Goal: Information Seeking & Learning: Learn about a topic

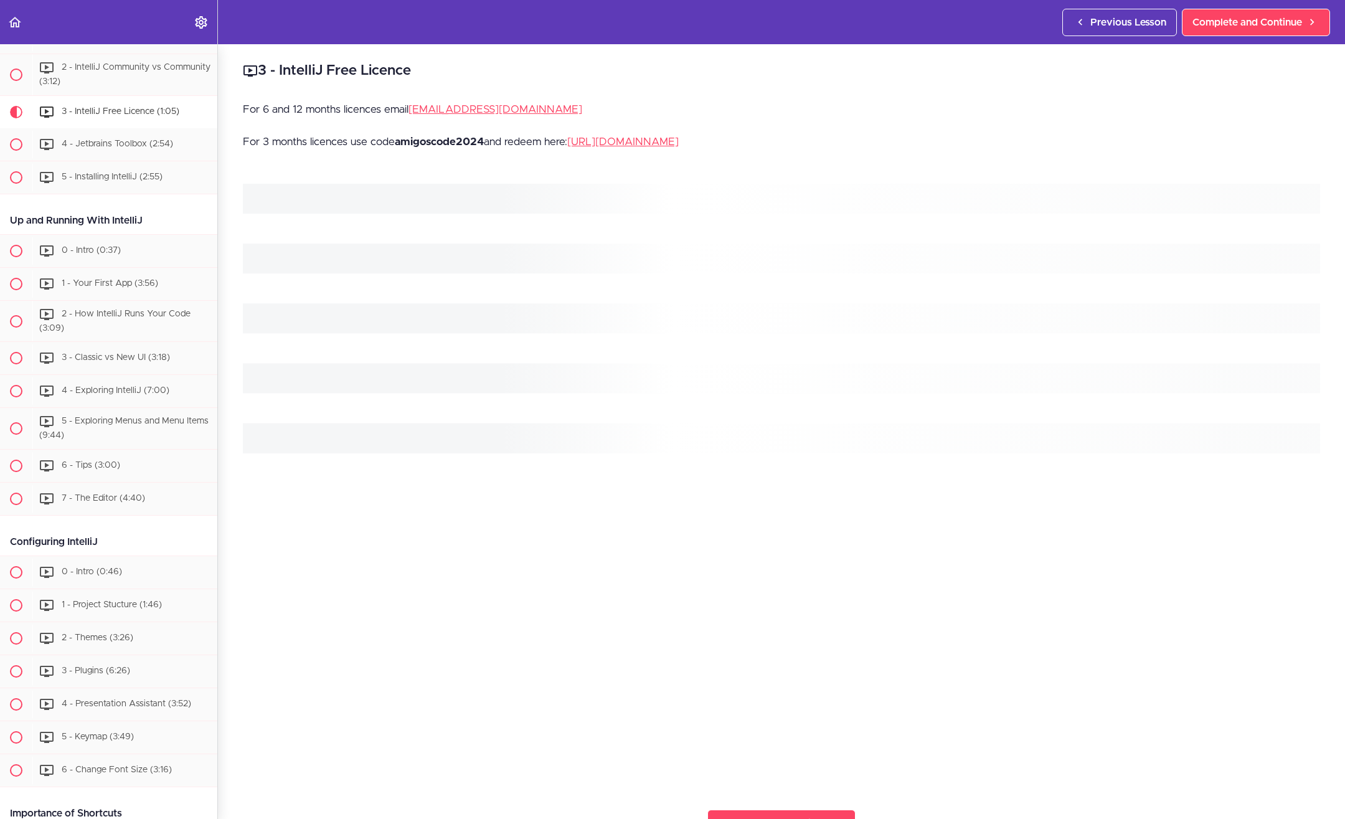
scroll to position [311, 0]
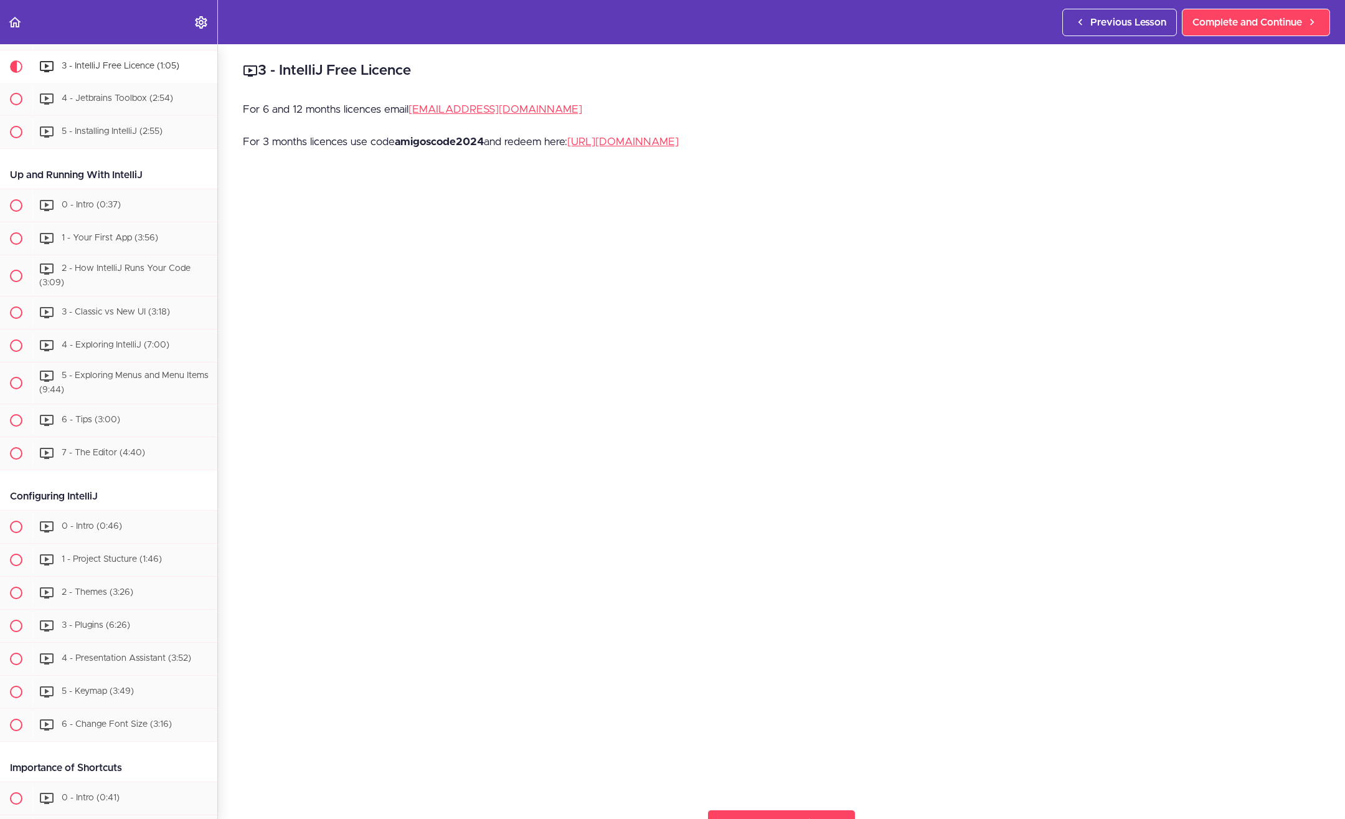
drag, startPoint x: 369, startPoint y: 142, endPoint x: 354, endPoint y: 137, distance: 15.8
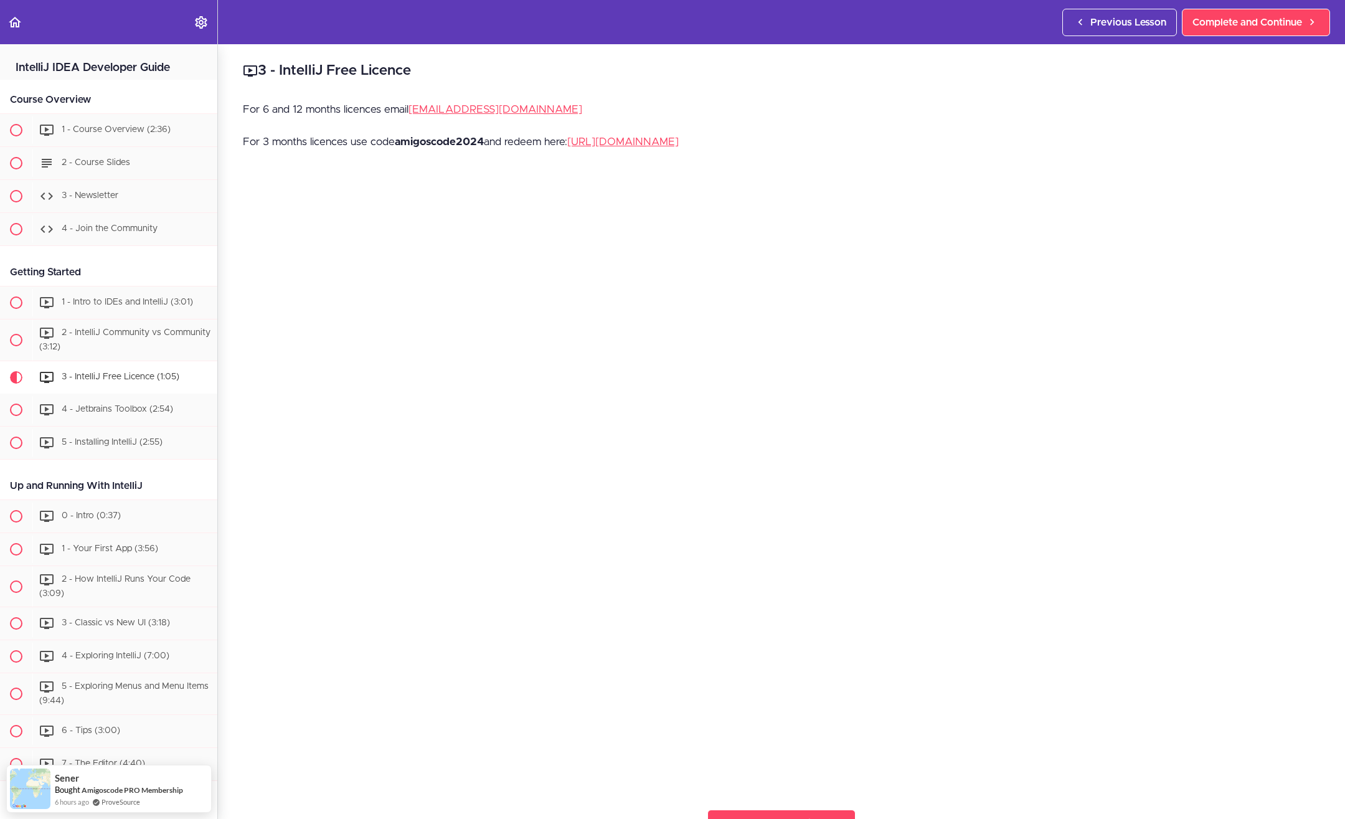
scroll to position [311, 0]
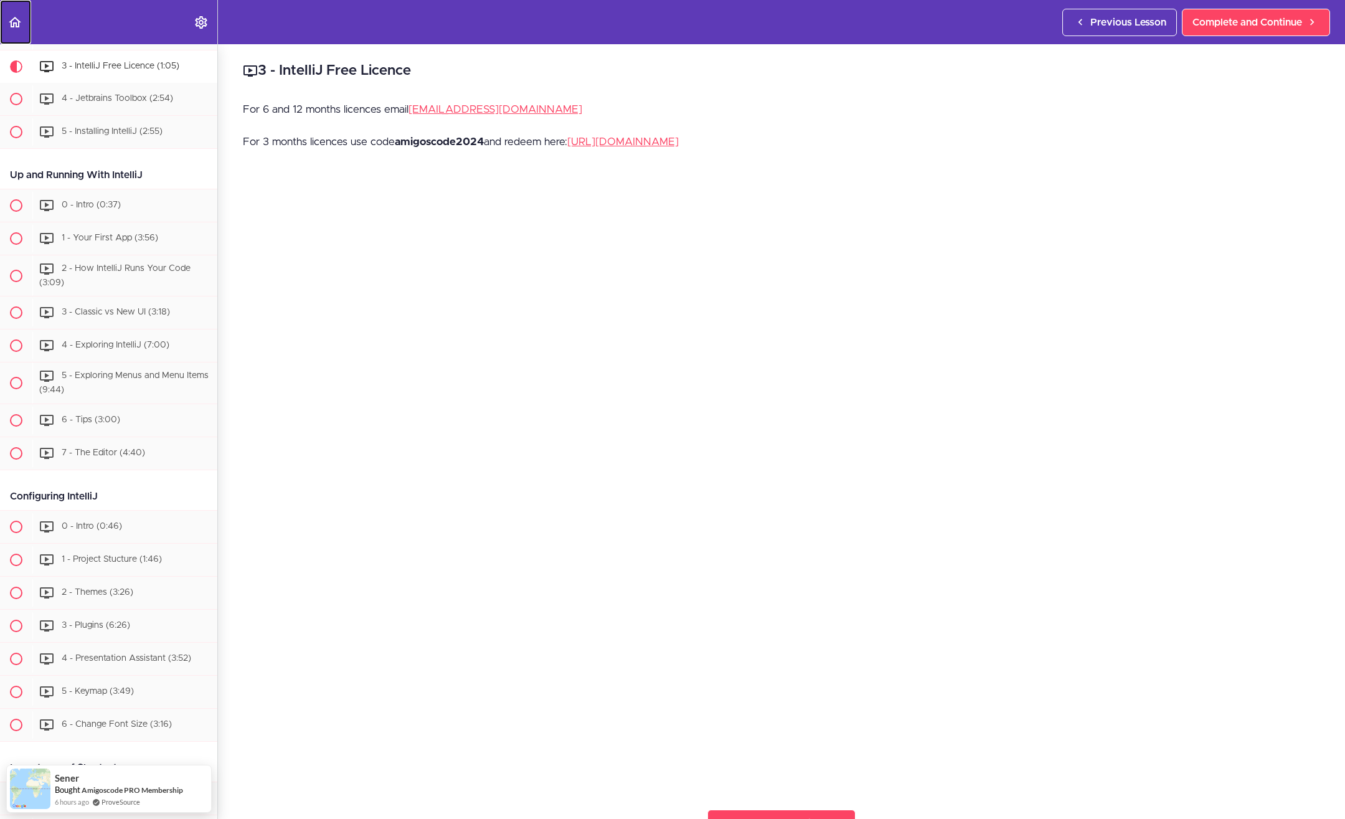
click at [10, 19] on icon "Back to course curriculum" at bounding box center [14, 22] width 15 height 15
